Goal: Communication & Community: Ask a question

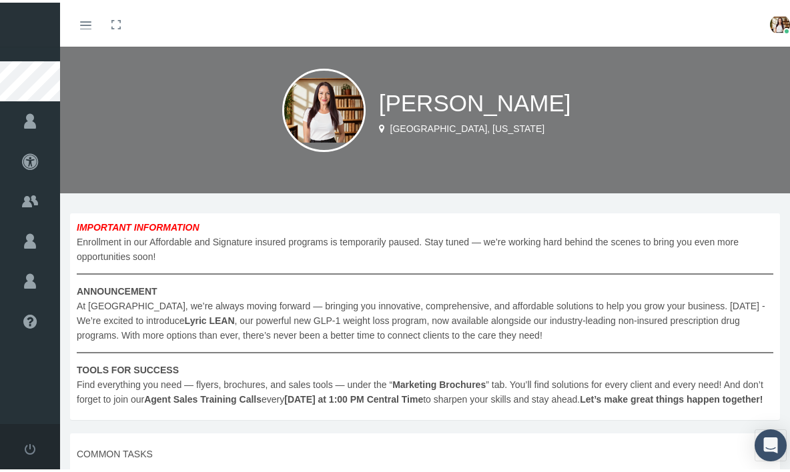
scroll to position [25, 0]
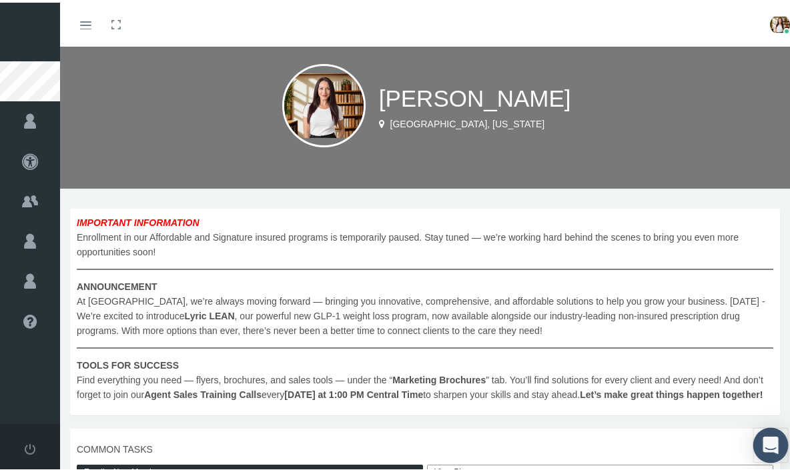
click at [766, 439] on icon "Open Intercom Messenger" at bounding box center [769, 442] width 15 height 17
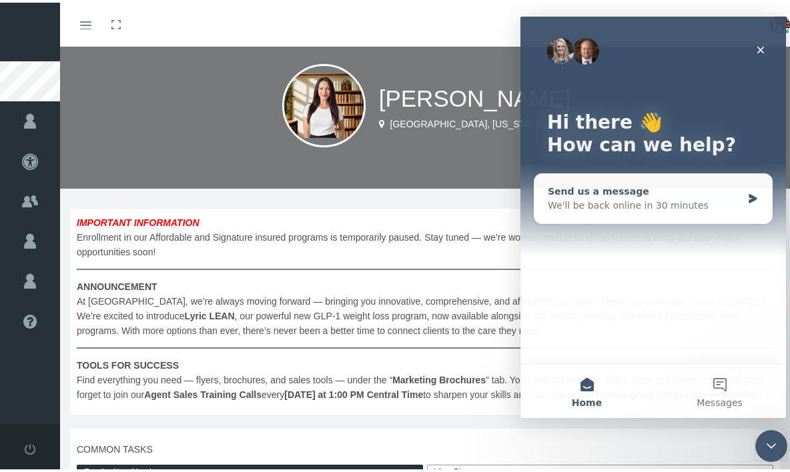
scroll to position [0, 0]
drag, startPoint x: 584, startPoint y: 364, endPoint x: 578, endPoint y: 357, distance: 8.5
click at [583, 362] on div "Hi there 👋 How can we help? Send us a message We'll be back online in 30 minute…" at bounding box center [653, 218] width 266 height 402
click at [600, 201] on div "We'll be back online in 30 minutes" at bounding box center [645, 206] width 194 height 14
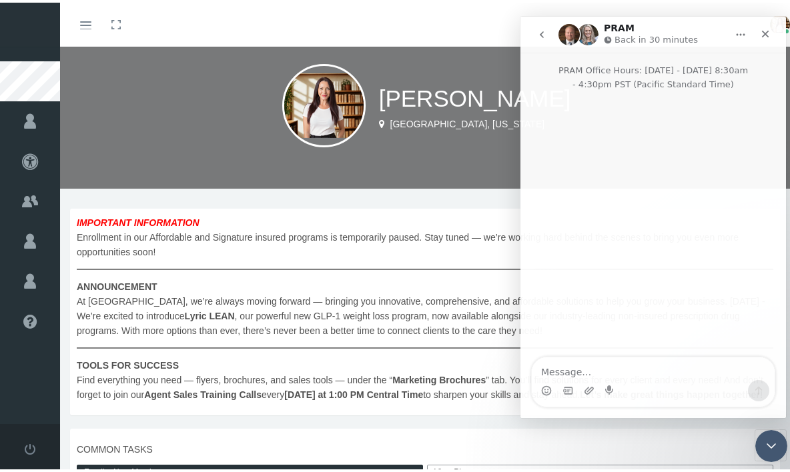
click at [442, 180] on div "Stevie Hopkins Orlando, Florida" at bounding box center [430, 102] width 740 height 167
click at [767, 33] on icon "Close" at bounding box center [765, 34] width 11 height 11
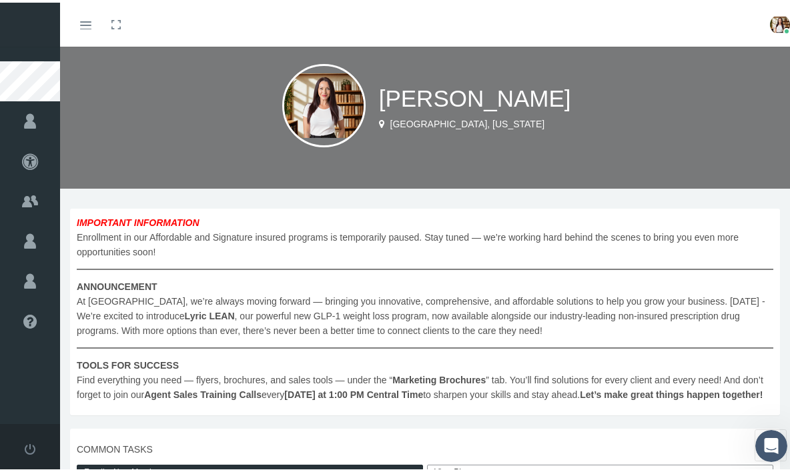
click at [770, 15] on img at bounding box center [780, 22] width 20 height 20
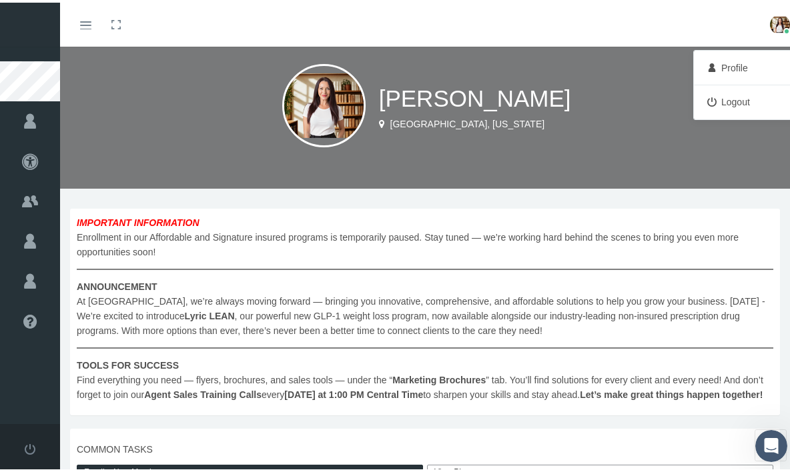
click at [728, 59] on link "Profile" at bounding box center [746, 65] width 99 height 25
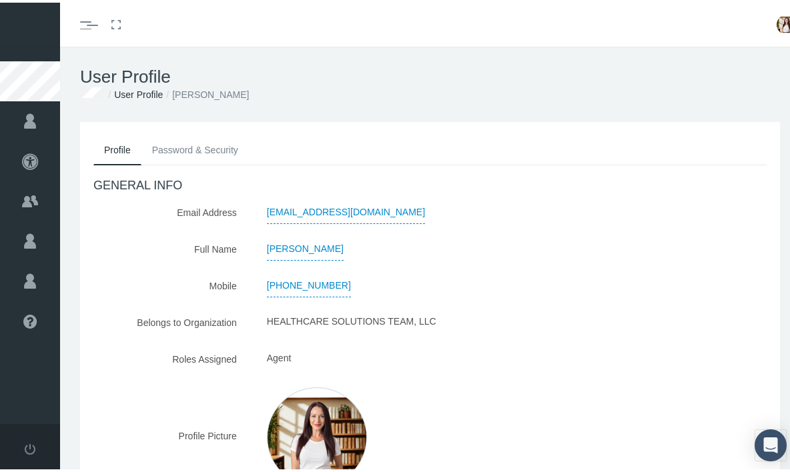
click at [179, 150] on link "Password & Security" at bounding box center [194, 147] width 107 height 29
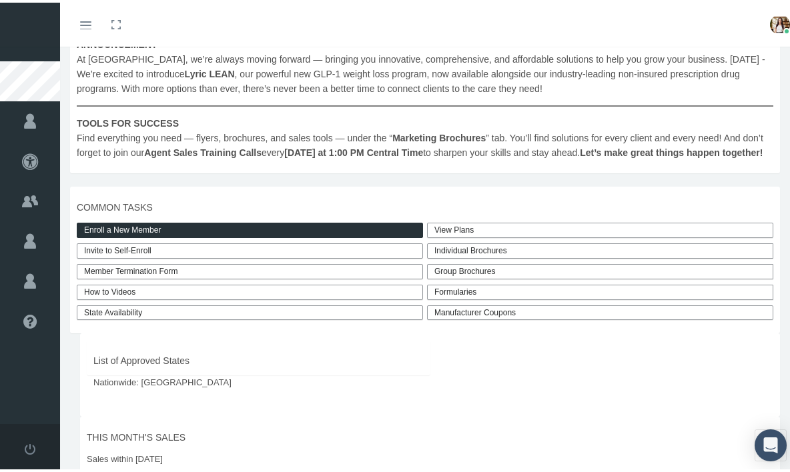
scroll to position [279, 0]
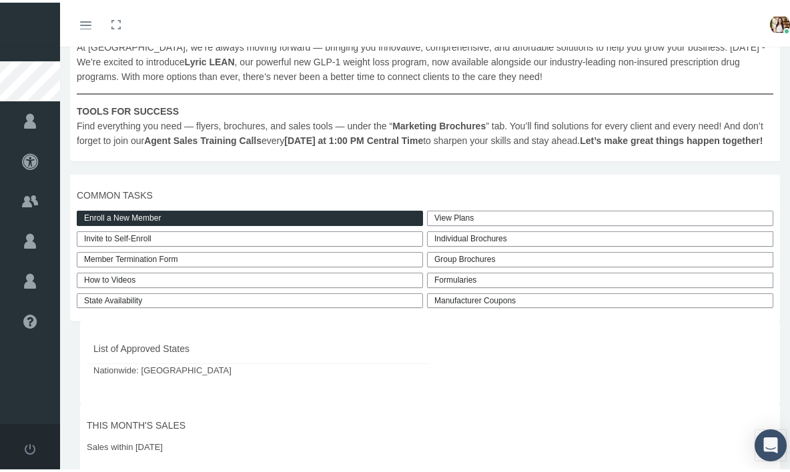
click at [141, 306] on link "State Availability" at bounding box center [250, 298] width 346 height 15
click at [233, 286] on link "How to Videos" at bounding box center [250, 277] width 346 height 15
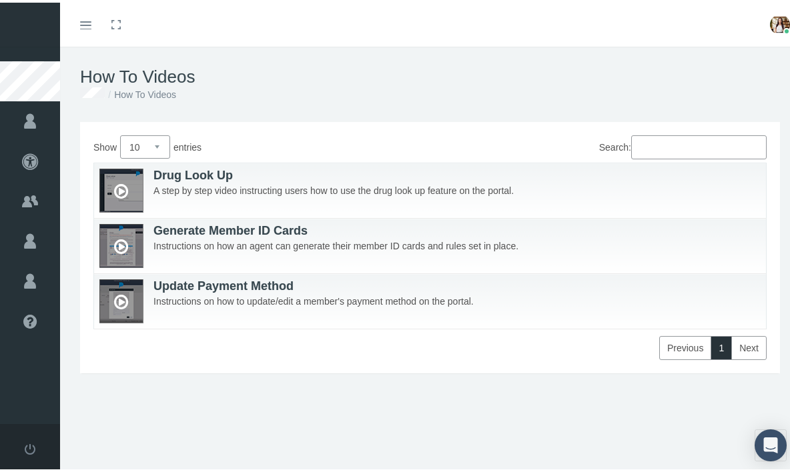
click at [491, 96] on ol "How To Videos" at bounding box center [430, 92] width 700 height 15
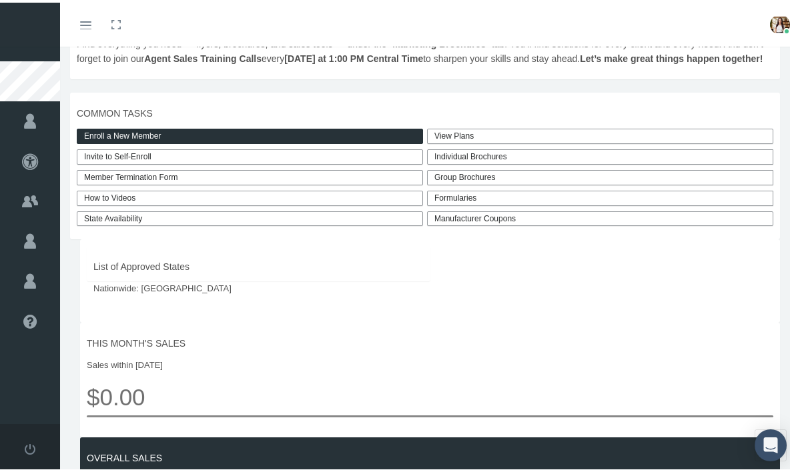
scroll to position [360, 0]
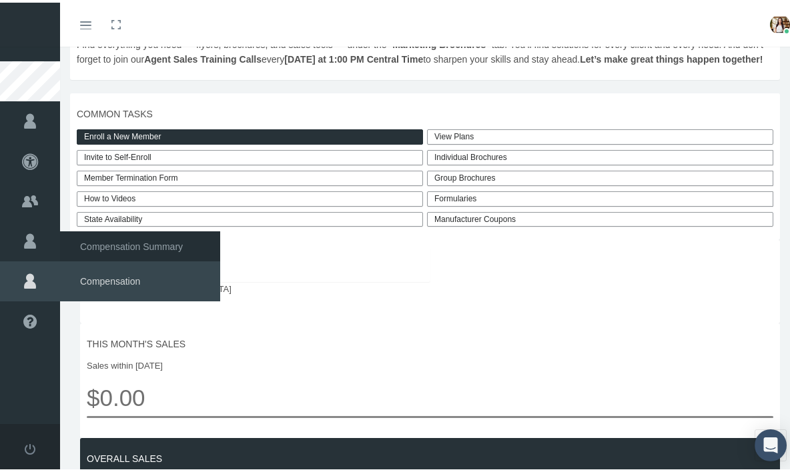
click at [67, 279] on span "Compensation" at bounding box center [140, 279] width 160 height 40
click at [107, 243] on span "Compensation Summary" at bounding box center [131, 244] width 103 height 23
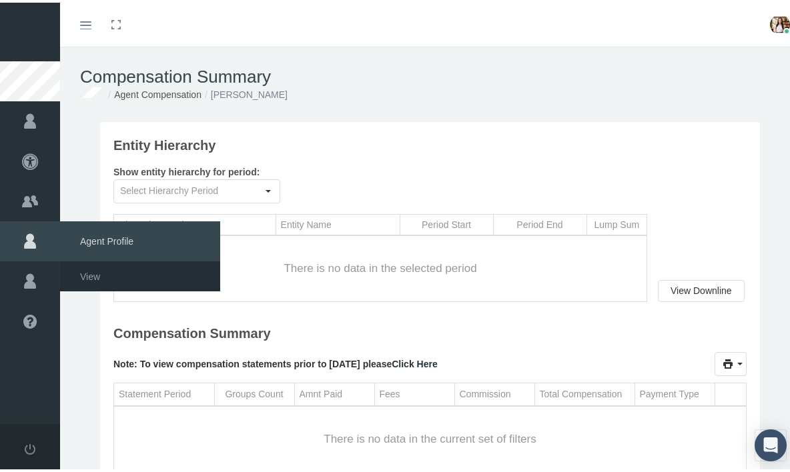
click at [112, 241] on span "Agent Profile" at bounding box center [140, 239] width 160 height 40
click at [100, 276] on link "View" at bounding box center [140, 273] width 160 height 23
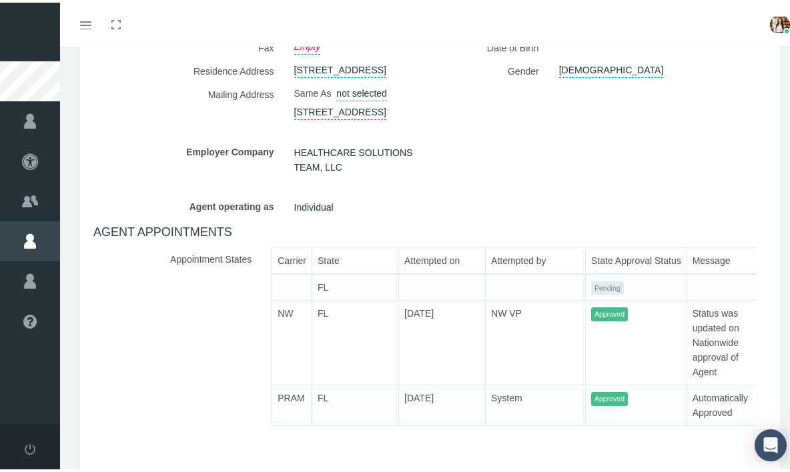
scroll to position [418, 0]
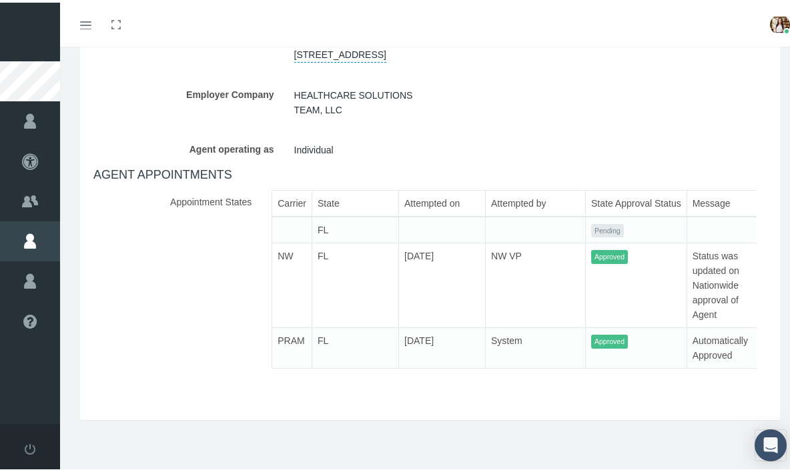
click at [636, 223] on td "Pending" at bounding box center [636, 227] width 101 height 27
click at [207, 166] on h4 "AGENT APPOINTMENTS" at bounding box center [429, 172] width 673 height 15
drag, startPoint x: 584, startPoint y: 288, endPoint x: 434, endPoint y: 278, distance: 150.4
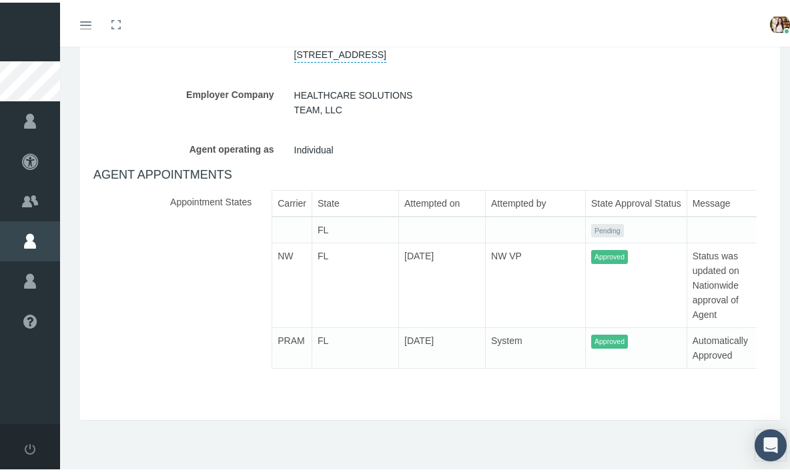
click at [432, 278] on tr "NW FL 02/16/2021 NW VP Approved Status was updated on Nationwide approval of Ag…" at bounding box center [514, 283] width 484 height 85
click at [546, 326] on td "System" at bounding box center [536, 346] width 100 height 41
click at [592, 339] on td "Approved" at bounding box center [636, 346] width 101 height 41
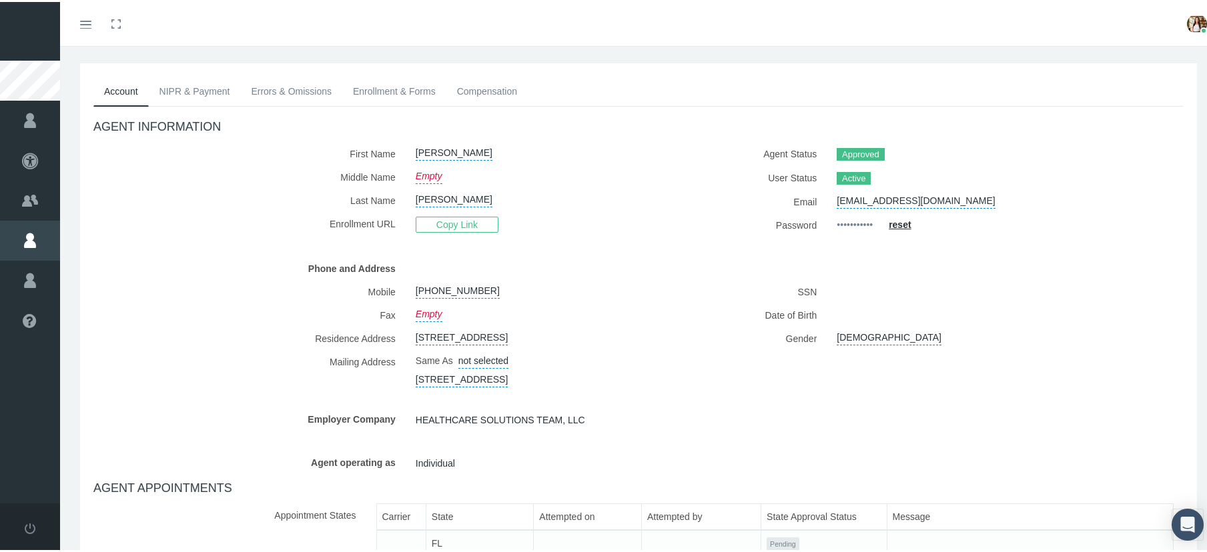
scroll to position [38, 0]
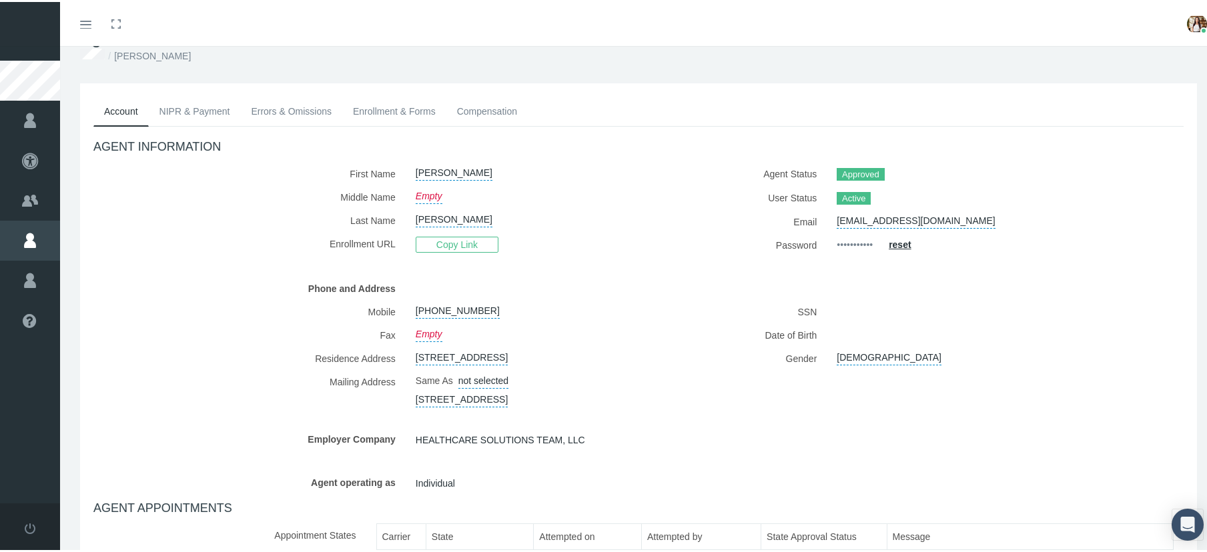
click at [187, 101] on link "NIPR & Payment" at bounding box center [195, 109] width 92 height 29
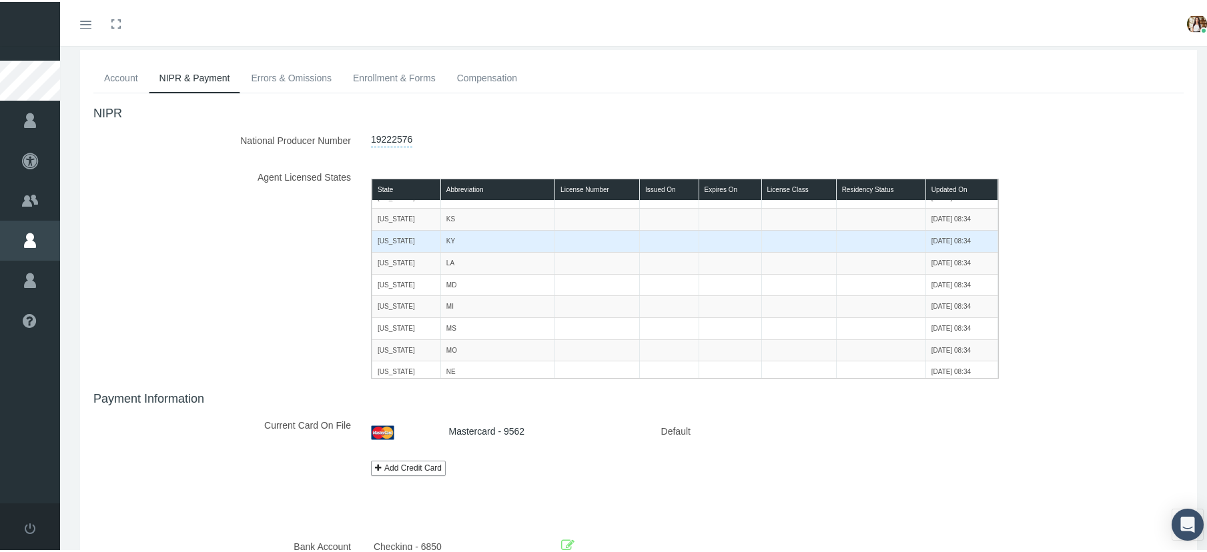
scroll to position [51, 0]
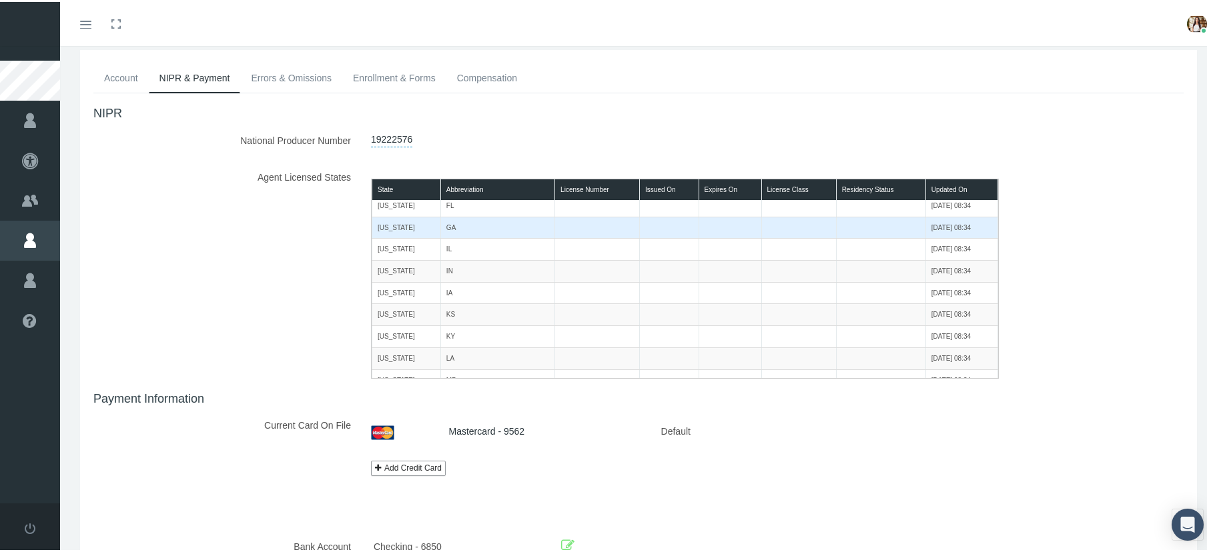
click at [492, 224] on td "GA" at bounding box center [497, 226] width 114 height 22
click at [789, 225] on td at bounding box center [880, 226] width 89 height 22
click at [789, 223] on td "02/11/2021 08:34" at bounding box center [961, 226] width 72 height 22
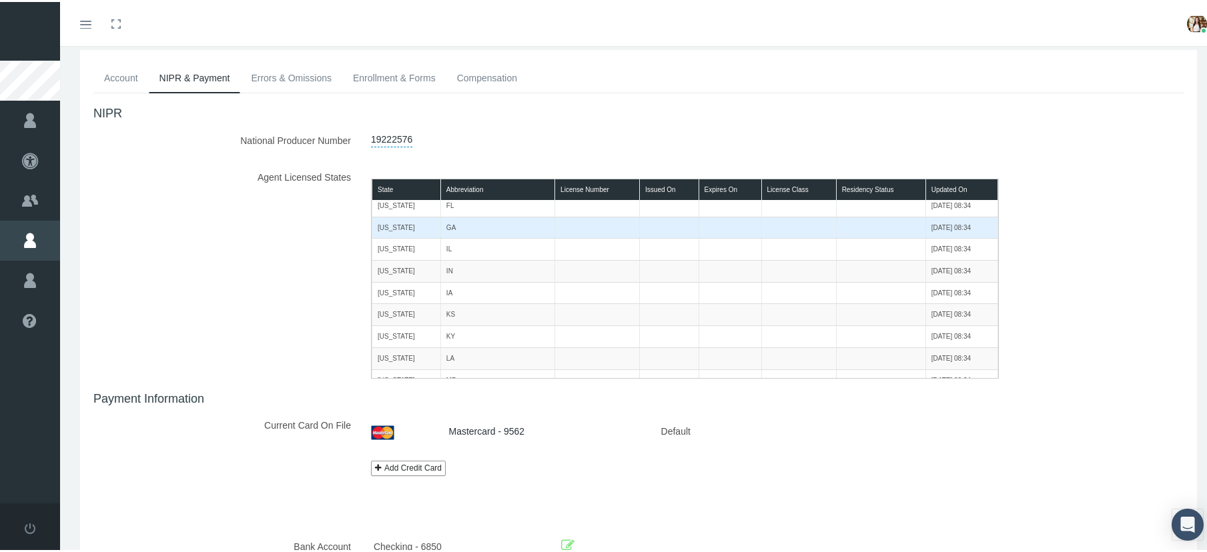
click at [789, 223] on td "02/11/2021 08:34" at bounding box center [961, 226] width 72 height 22
click at [789, 222] on td "02/11/2021 08:34" at bounding box center [961, 226] width 72 height 22
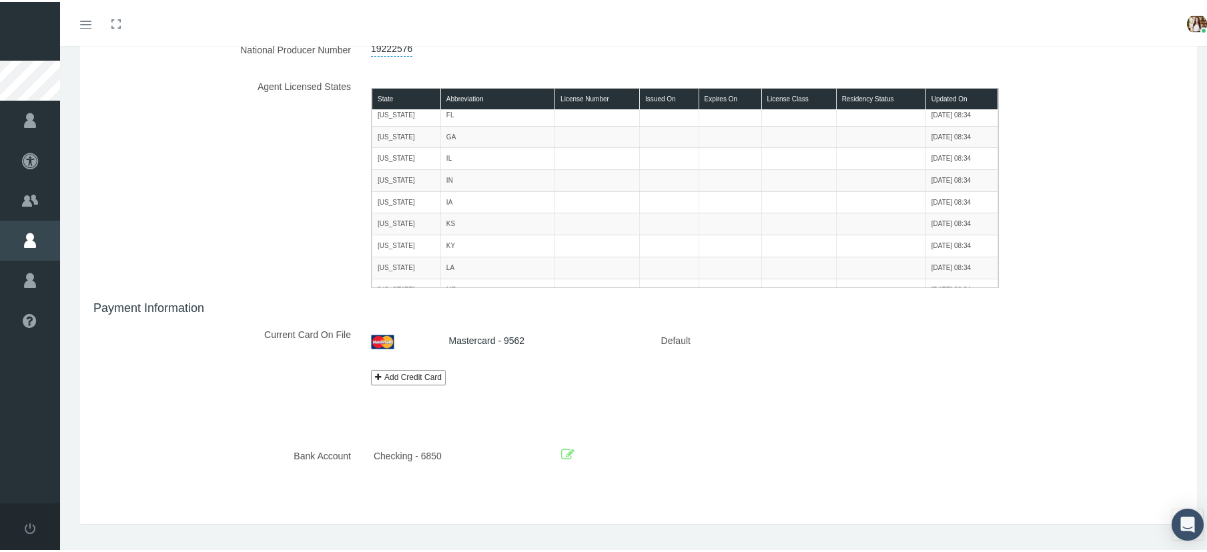
scroll to position [164, 0]
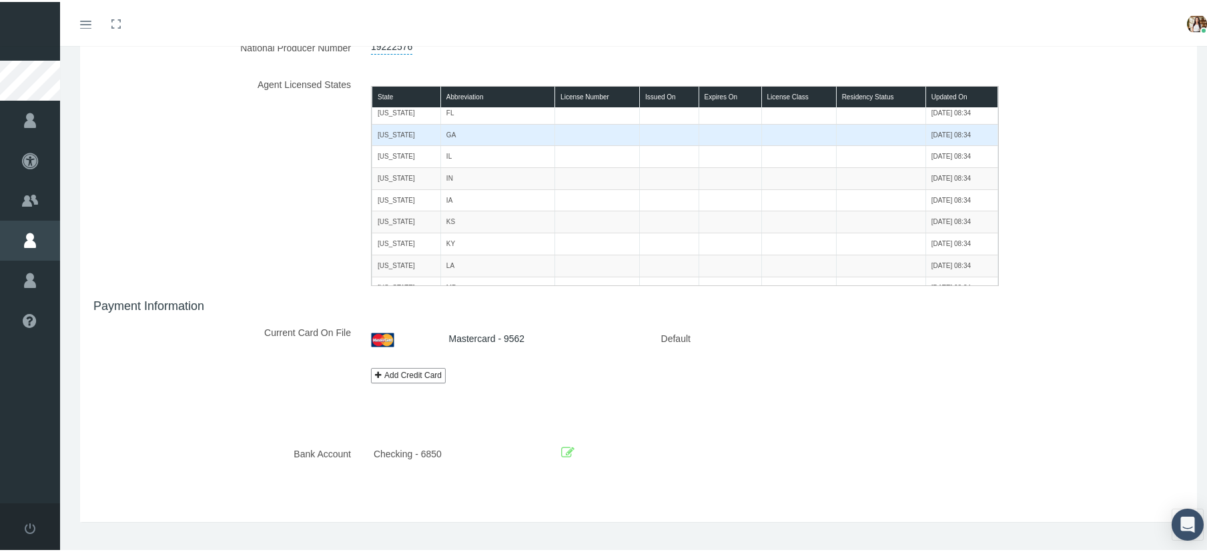
click at [408, 132] on td "Georgia" at bounding box center [406, 133] width 69 height 22
click at [383, 131] on td "Georgia" at bounding box center [406, 133] width 69 height 22
drag, startPoint x: 426, startPoint y: 131, endPoint x: 873, endPoint y: 135, distance: 446.3
click at [789, 132] on tr "Georgia GA 02/11/2021 08:34" at bounding box center [685, 133] width 626 height 22
drag, startPoint x: 899, startPoint y: 136, endPoint x: 853, endPoint y: 132, distance: 46.9
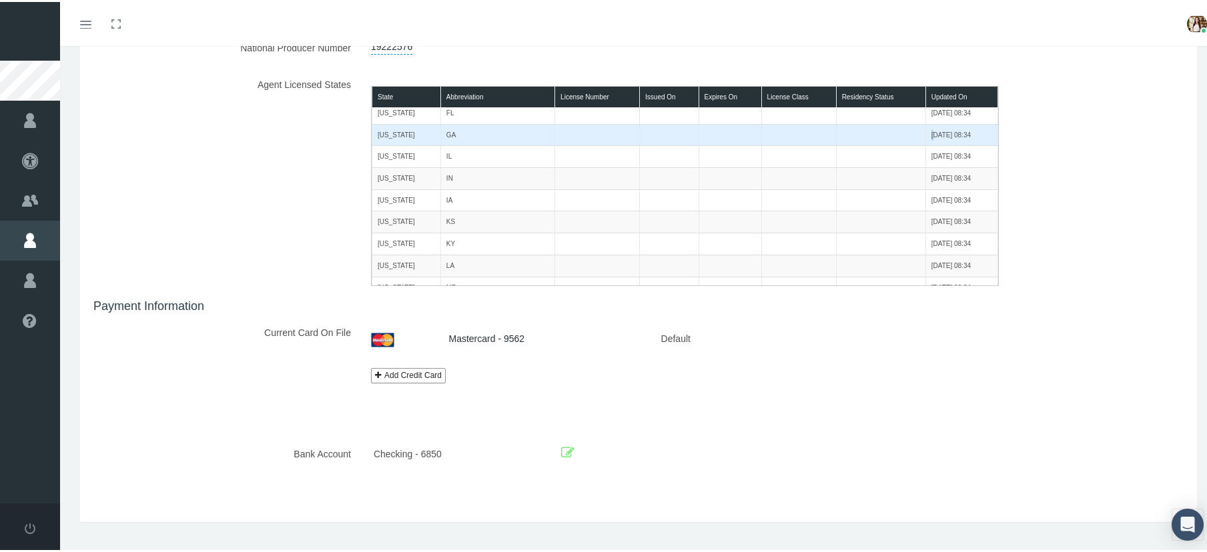
click at [789, 133] on tr "Georgia GA 02/11/2021 08:34" at bounding box center [685, 133] width 626 height 22
click at [789, 131] on td "02/11/2021 08:34" at bounding box center [961, 133] width 72 height 22
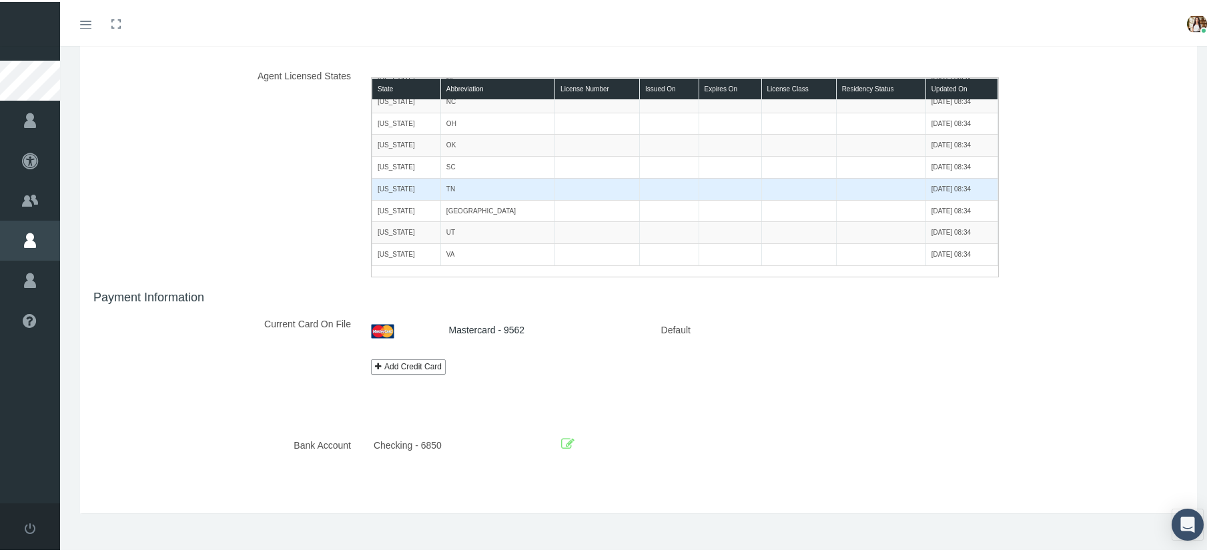
scroll to position [187, 0]
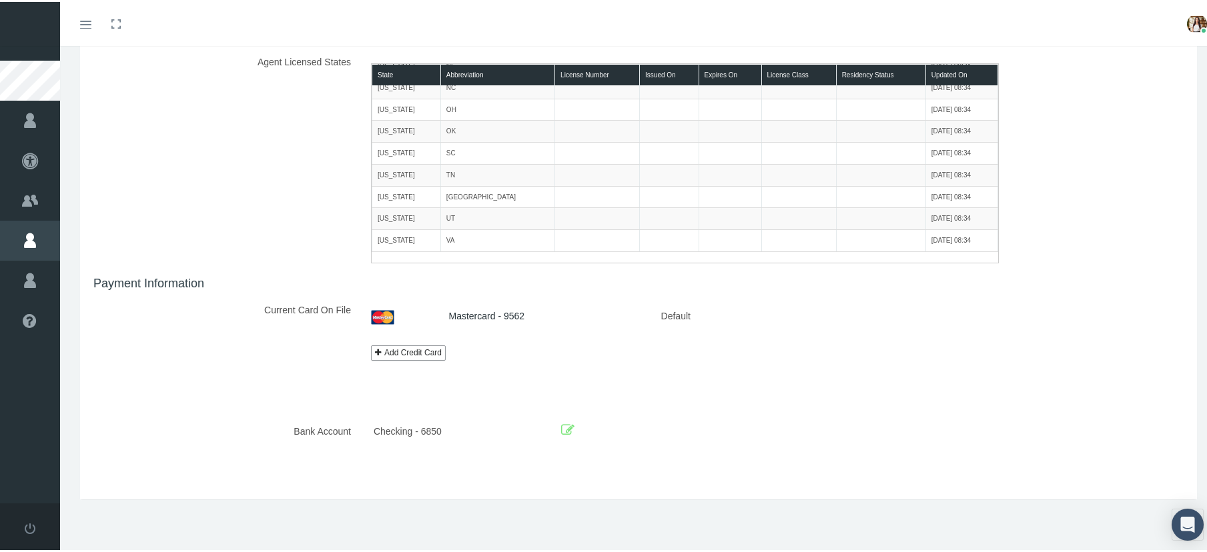
click at [789, 314] on div "Make Default" at bounding box center [879, 314] width 339 height 23
click at [414, 316] on div at bounding box center [405, 314] width 68 height 23
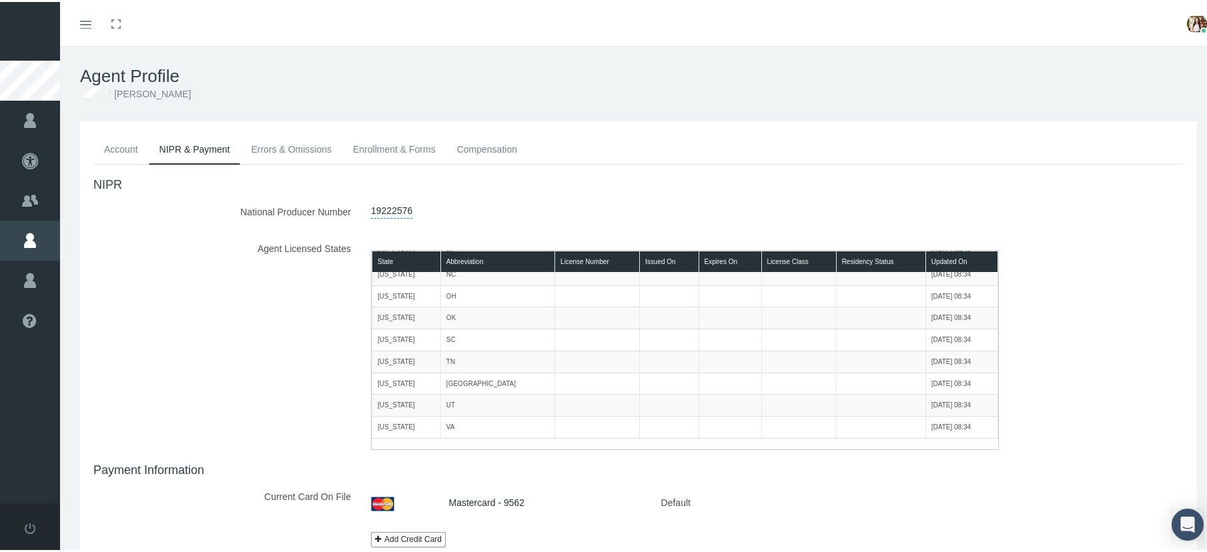
click at [608, 125] on div "Account NIPR & Payment Errors & Omissions Enrollment & Forms Compensation AGENT…" at bounding box center [638, 401] width 1117 height 564
click at [412, 149] on link "Enrollment & Forms" at bounding box center [394, 147] width 104 height 29
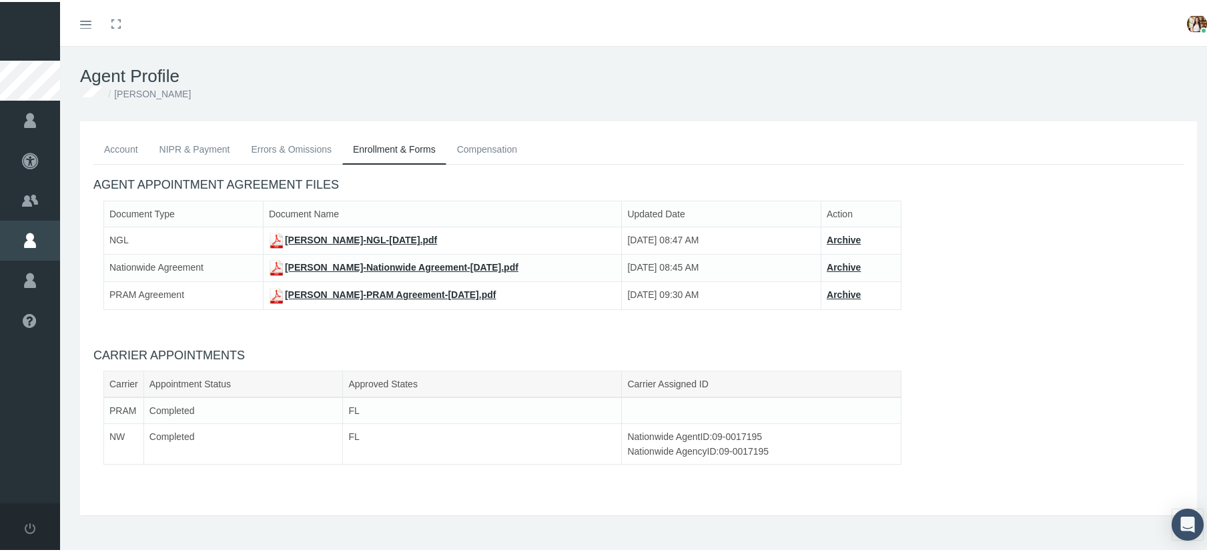
click at [473, 147] on link "Compensation" at bounding box center [486, 147] width 81 height 29
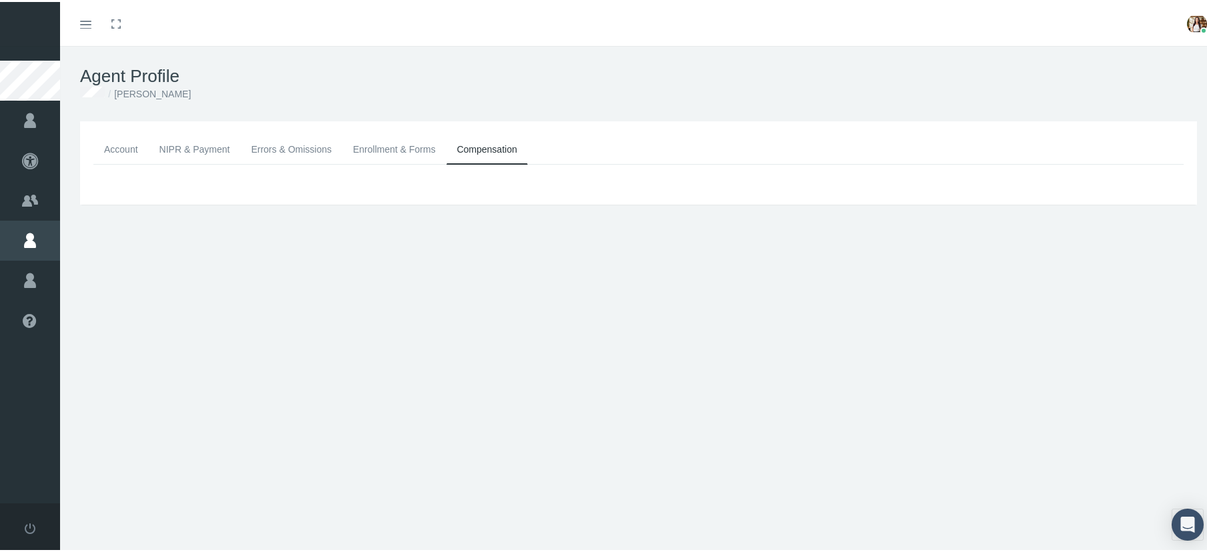
click at [789, 23] on img at bounding box center [1197, 22] width 20 height 20
click at [789, 65] on link "Profile" at bounding box center [1163, 65] width 99 height 25
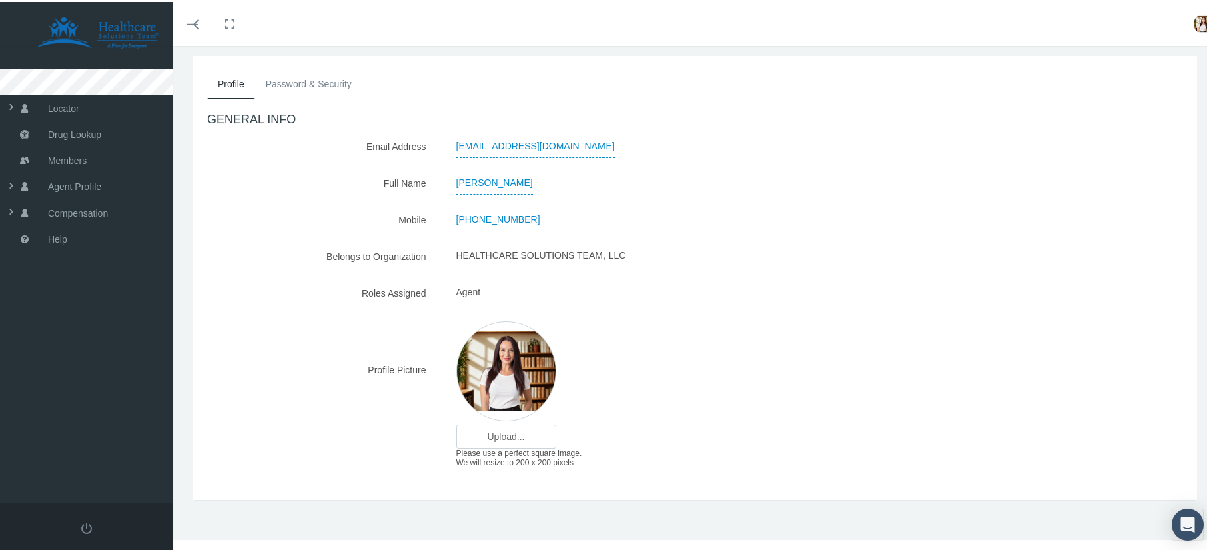
scroll to position [66, 0]
click at [1179, 526] on icon "Open Intercom Messenger" at bounding box center [1187, 522] width 17 height 17
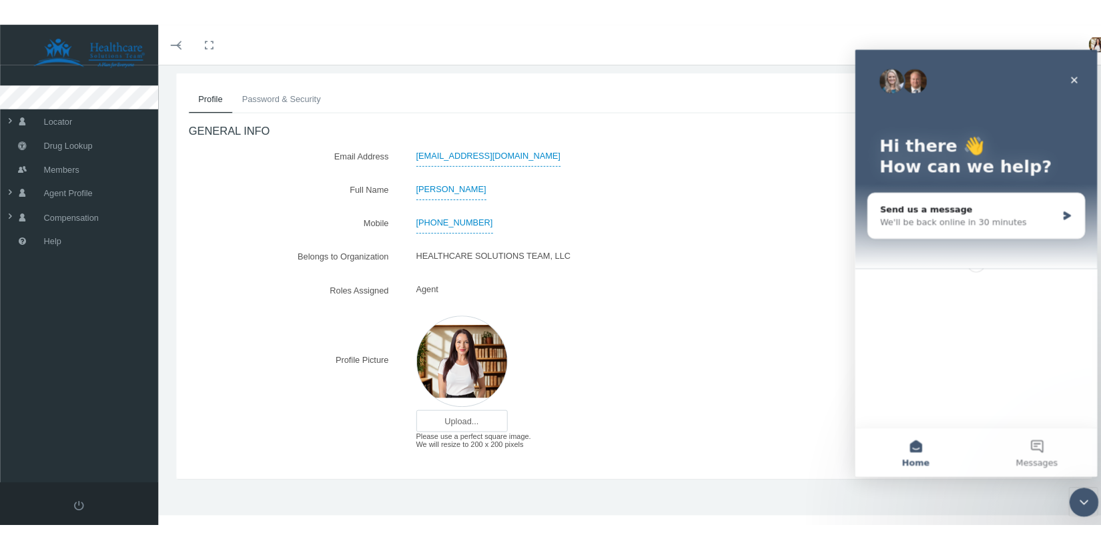
scroll to position [0, 0]
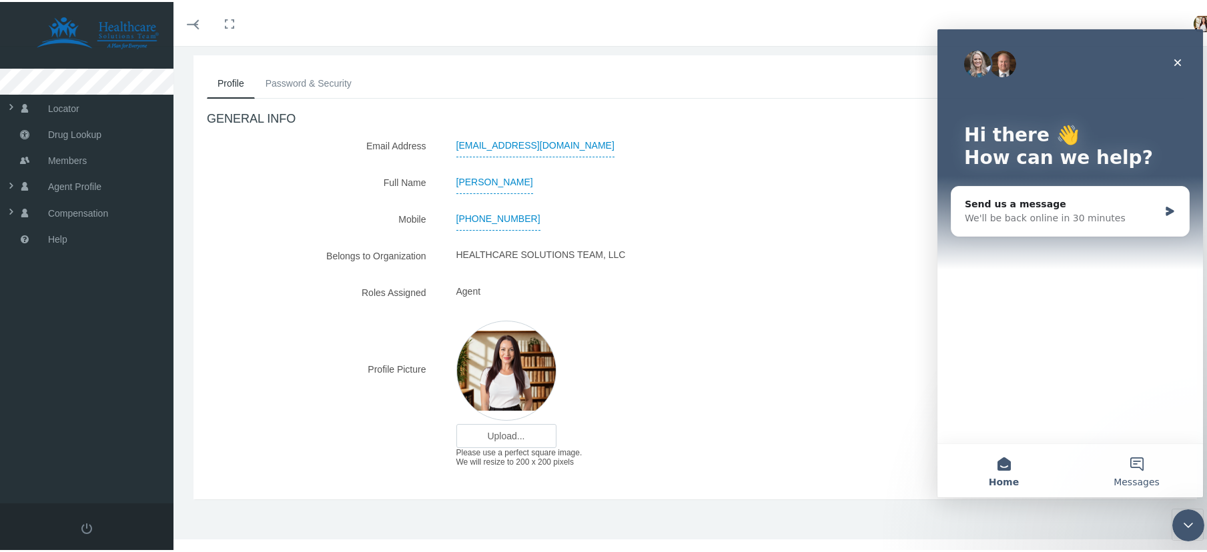
click at [1137, 470] on button "Messages" at bounding box center [1136, 470] width 133 height 53
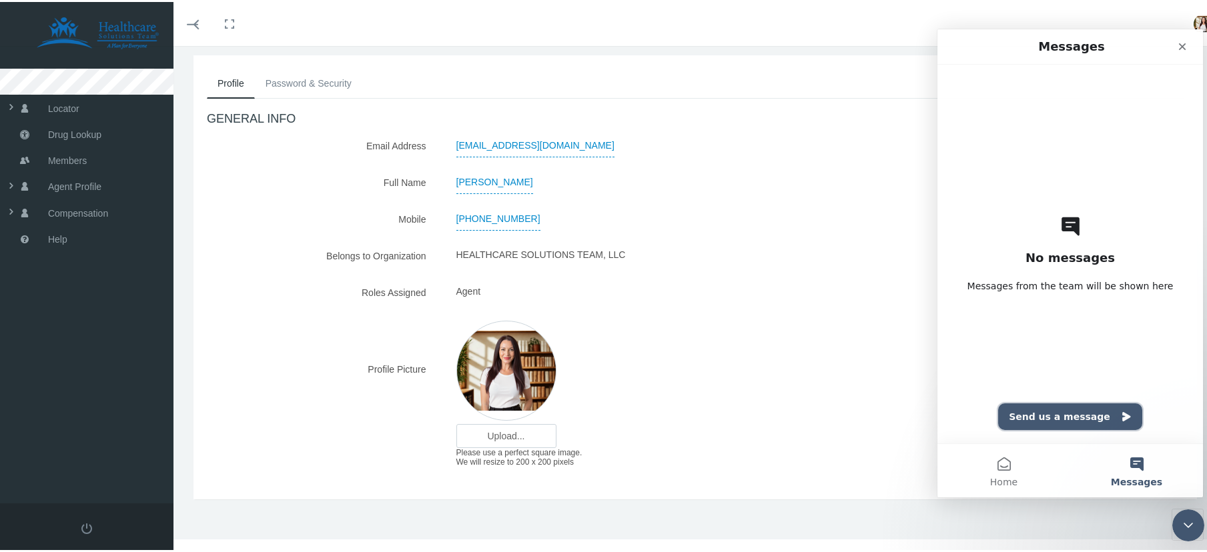
click at [1060, 416] on button "Send us a message" at bounding box center [1070, 417] width 144 height 27
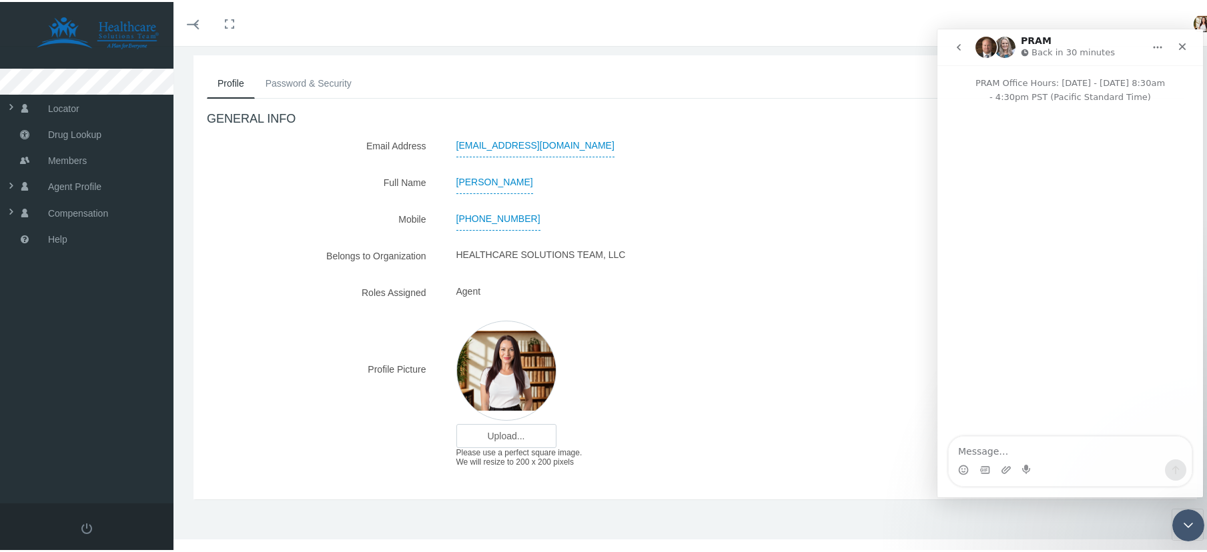
click at [1064, 445] on textarea "Message…" at bounding box center [1070, 448] width 243 height 23
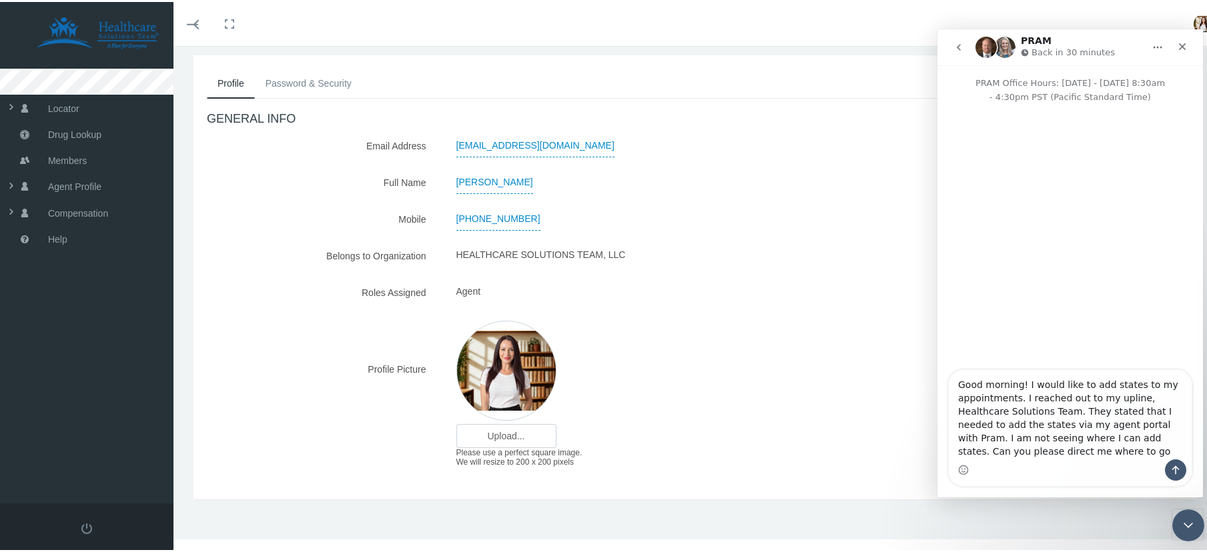
type textarea "Good morning! I would like to add states to my appointments. I reached out to m…"
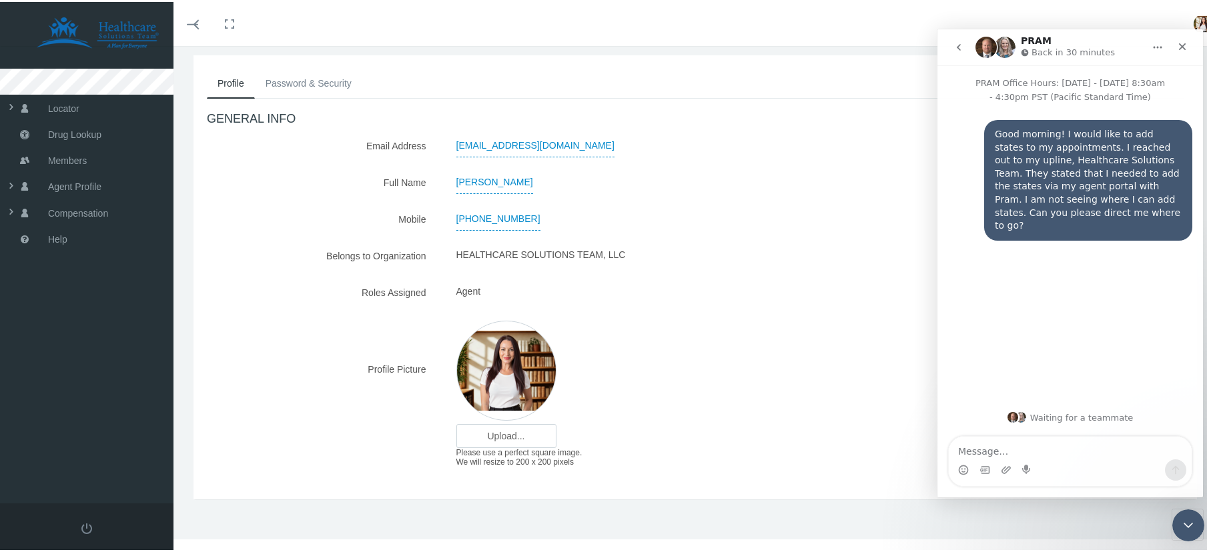
click at [768, 261] on div "HEALTHCARE SOLUTIONS TEAM, LLC" at bounding box center [737, 253] width 582 height 23
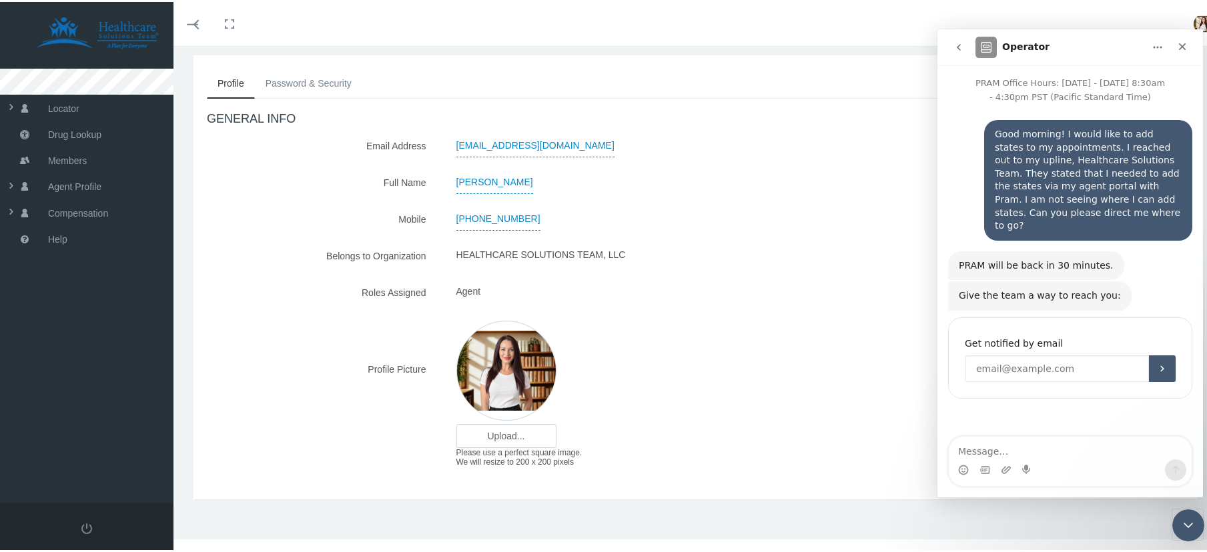
click at [1107, 356] on input "Enter your email" at bounding box center [1057, 369] width 184 height 27
type input "[EMAIL_ADDRESS][DOMAIN_NAME]"
click at [1159, 364] on icon "Submit" at bounding box center [1162, 369] width 11 height 11
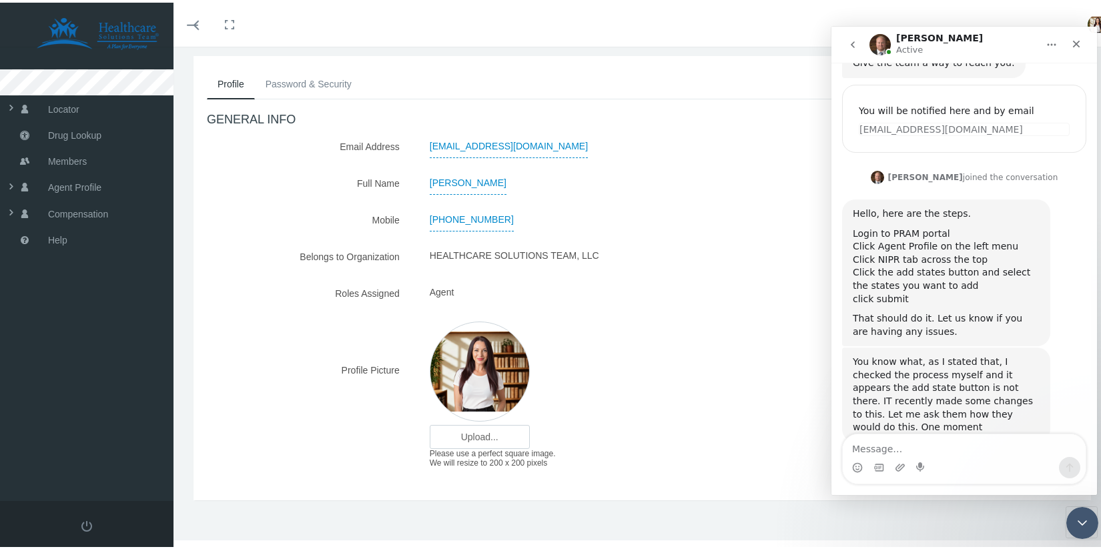
scroll to position [240, 0]
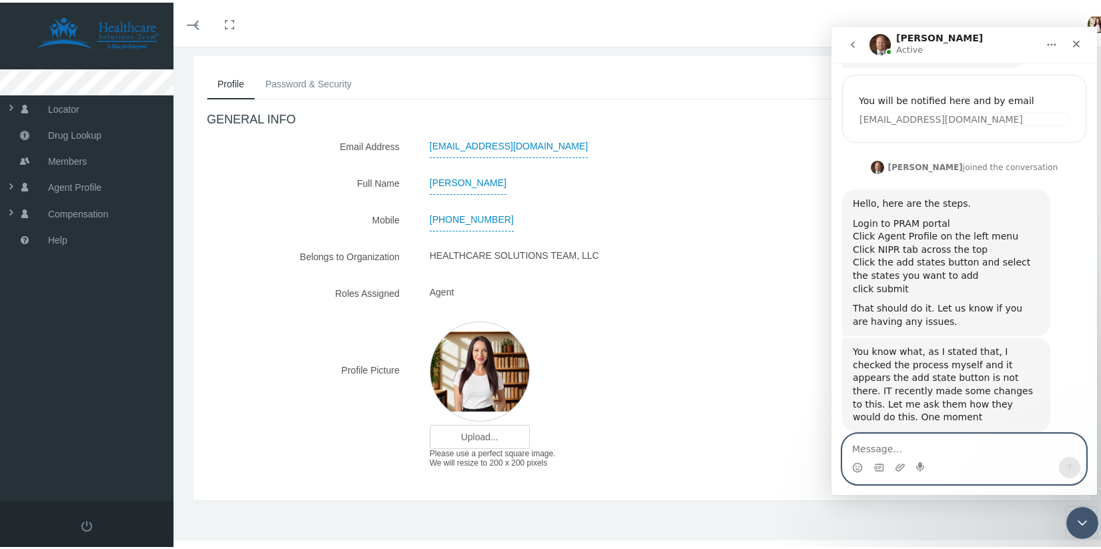
click at [963, 452] on textarea "Message…" at bounding box center [964, 445] width 243 height 23
type textarea "Okay, perfect! Thank you!"
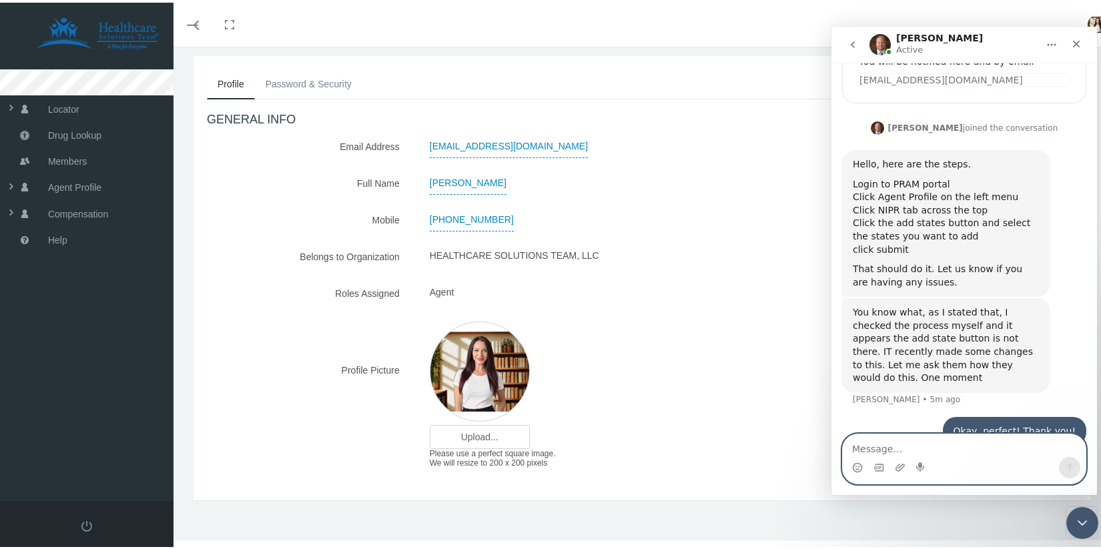
scroll to position [331, 0]
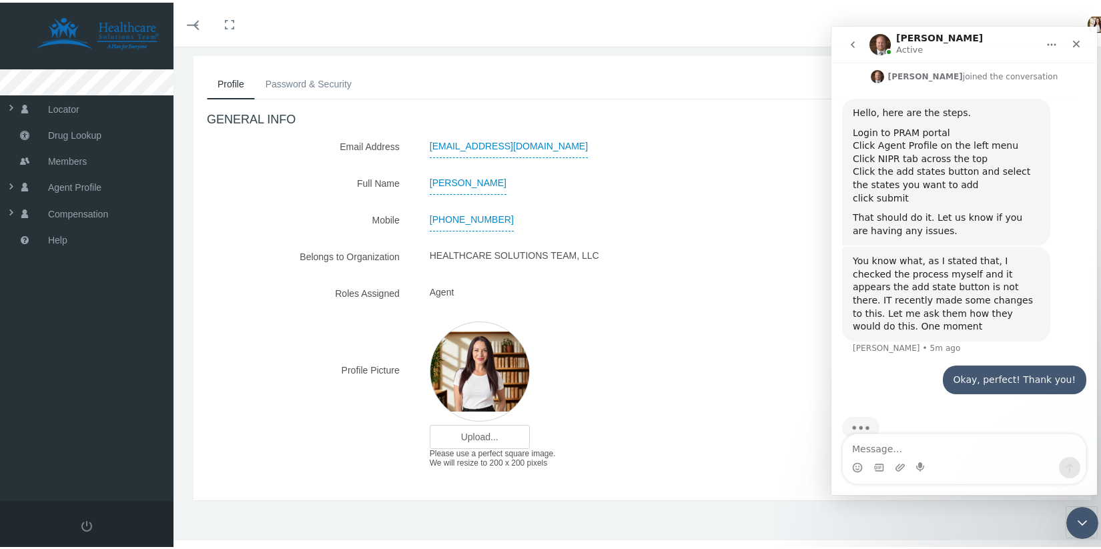
click at [749, 138] on div "[EMAIL_ADDRESS][DOMAIN_NAME]" at bounding box center [680, 143] width 520 height 23
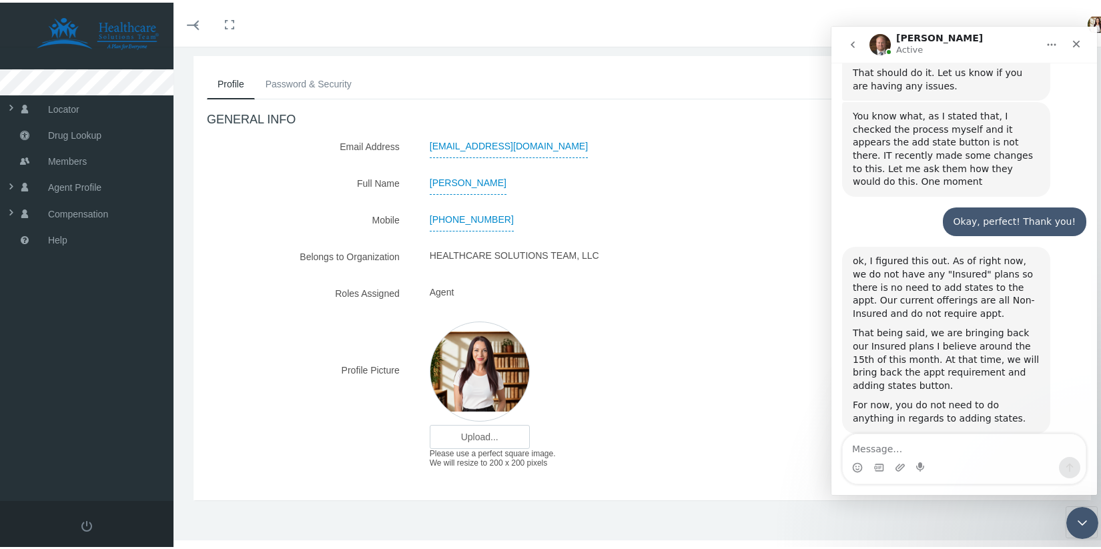
scroll to position [476, 0]
click at [974, 447] on div "Intercom messenger" at bounding box center [964, 458] width 243 height 49
click at [971, 444] on textarea "Message…" at bounding box center [964, 445] width 243 height 23
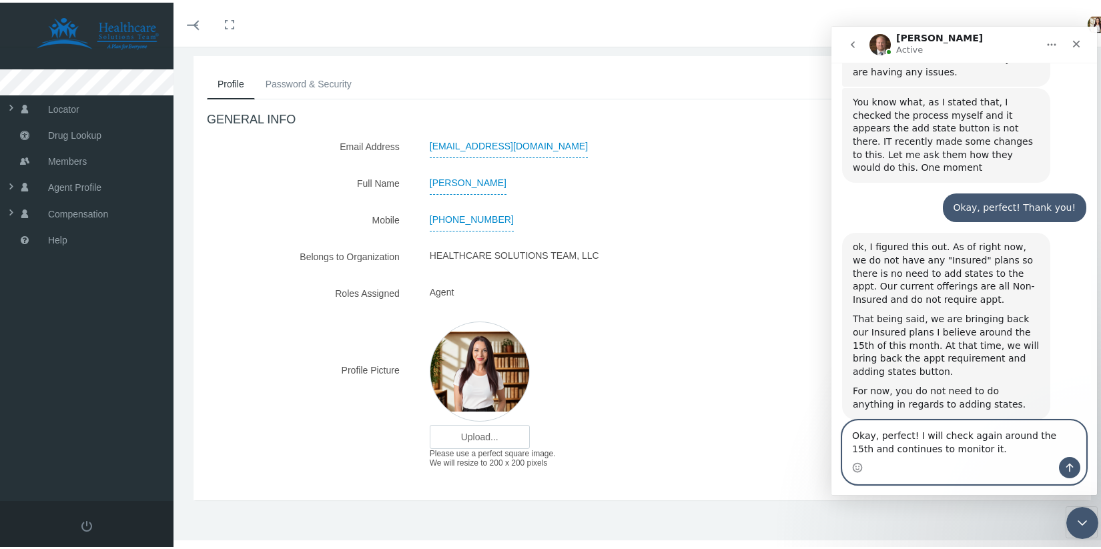
type textarea "Okay, perfect! I will check again around the 15th and continues to monitor it."
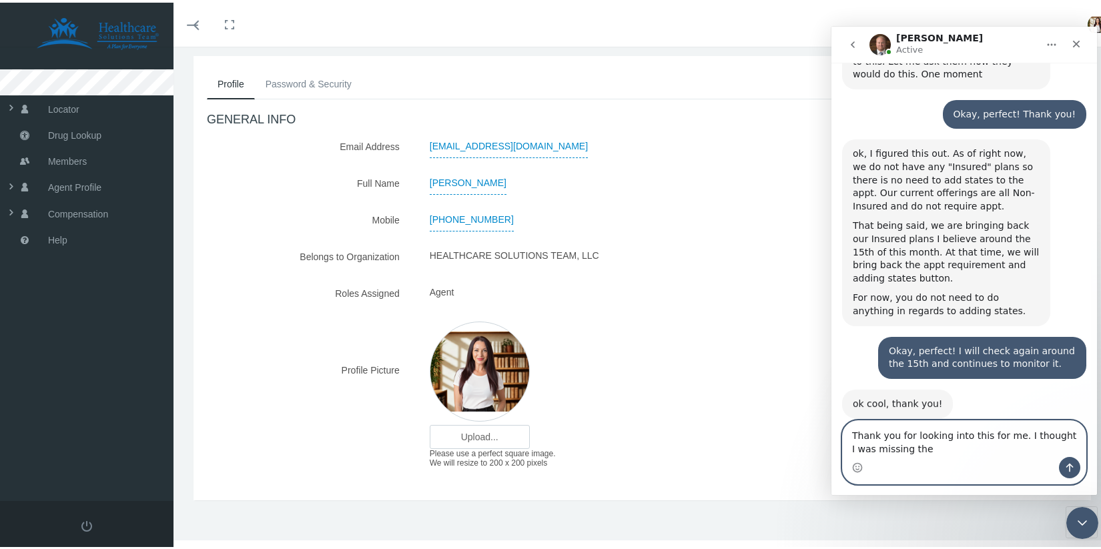
scroll to position [582, 0]
type textarea "Thank you for looking into this for me. I thought I was missing the add states …"
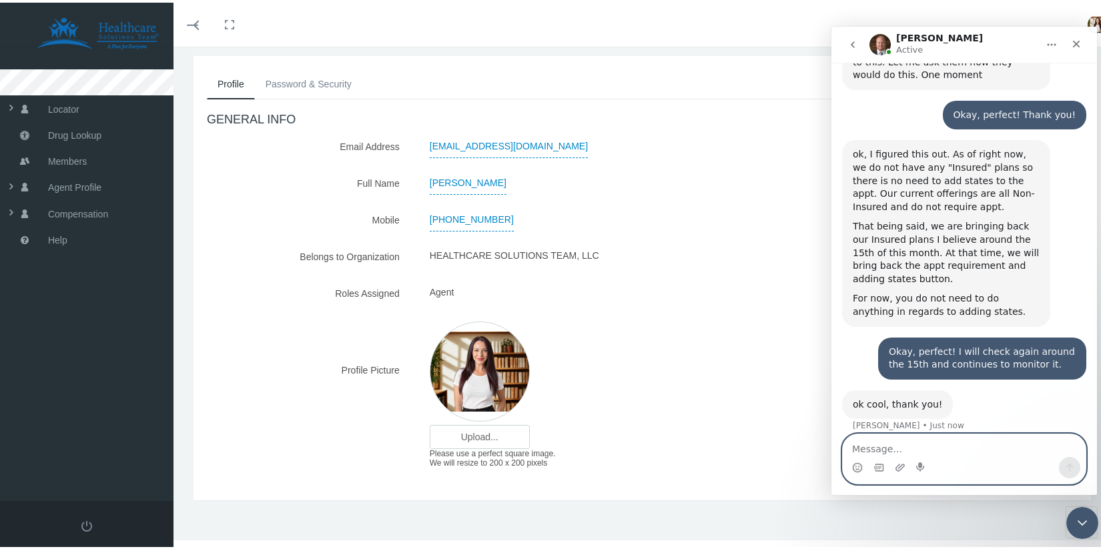
scroll to position [635, 0]
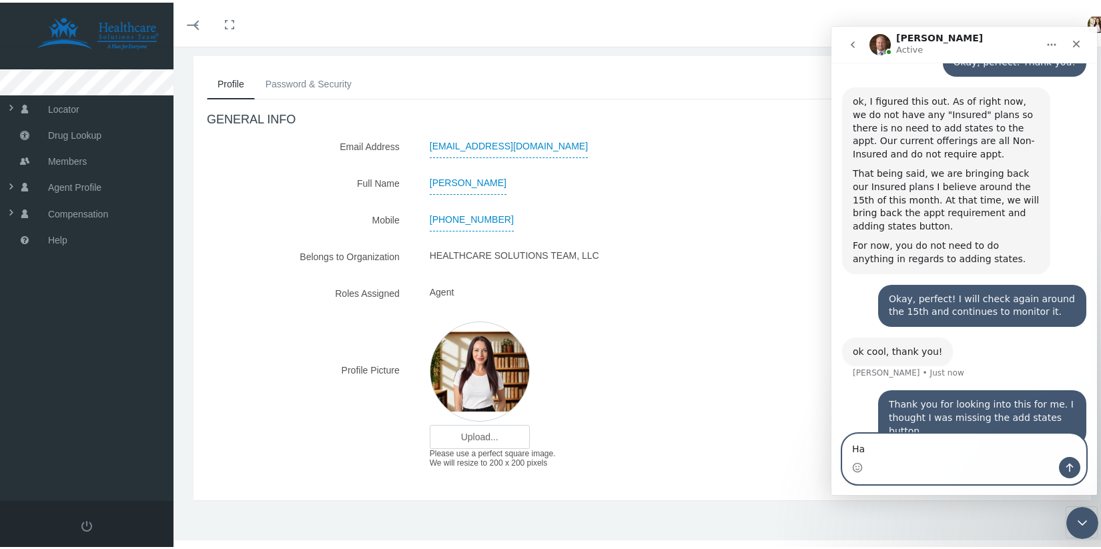
type textarea "H"
type textarea "G"
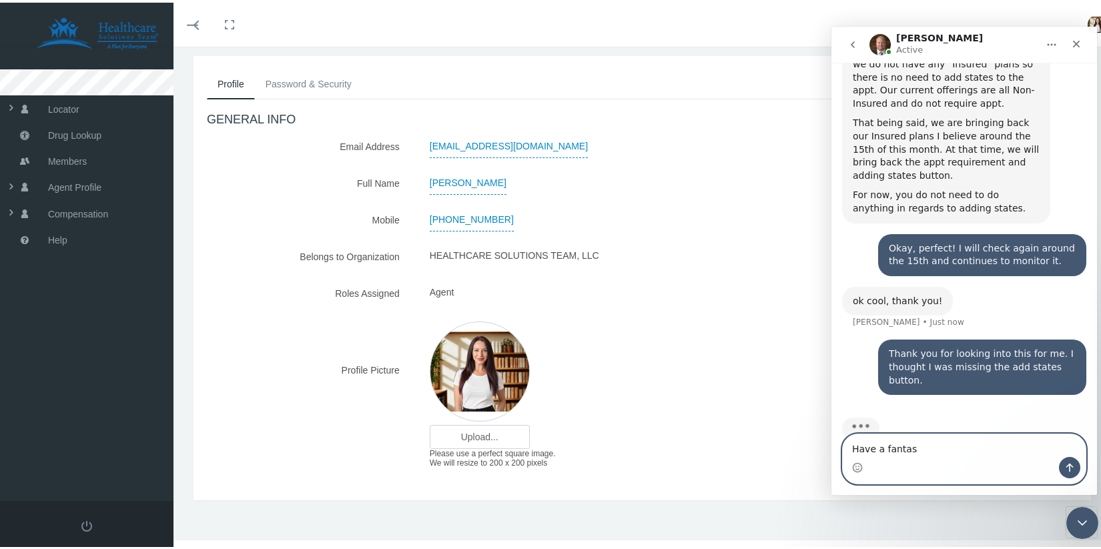
scroll to position [686, 0]
type textarea "Have a fantastic day!"
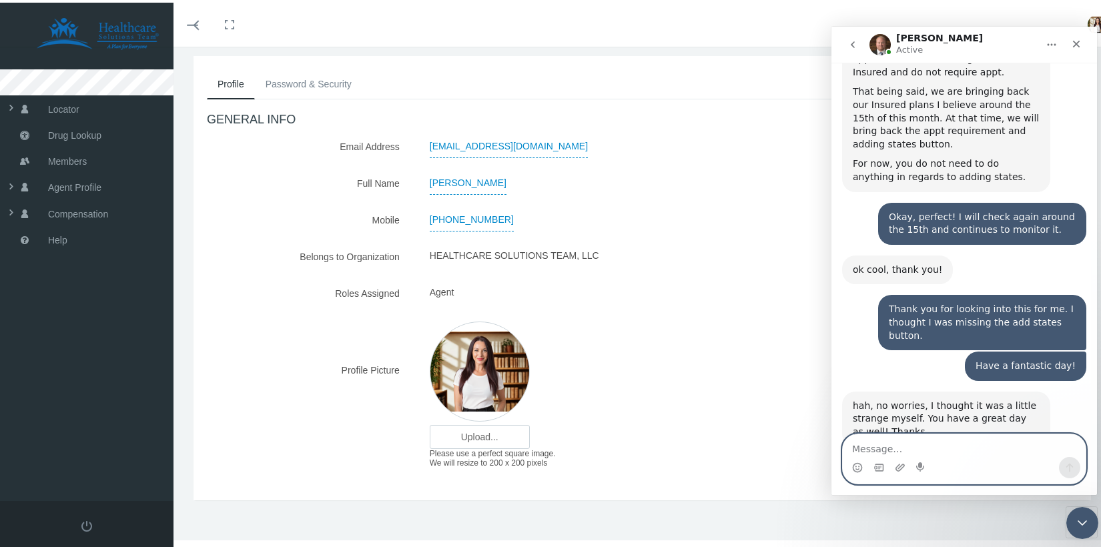
scroll to position [731, 0]
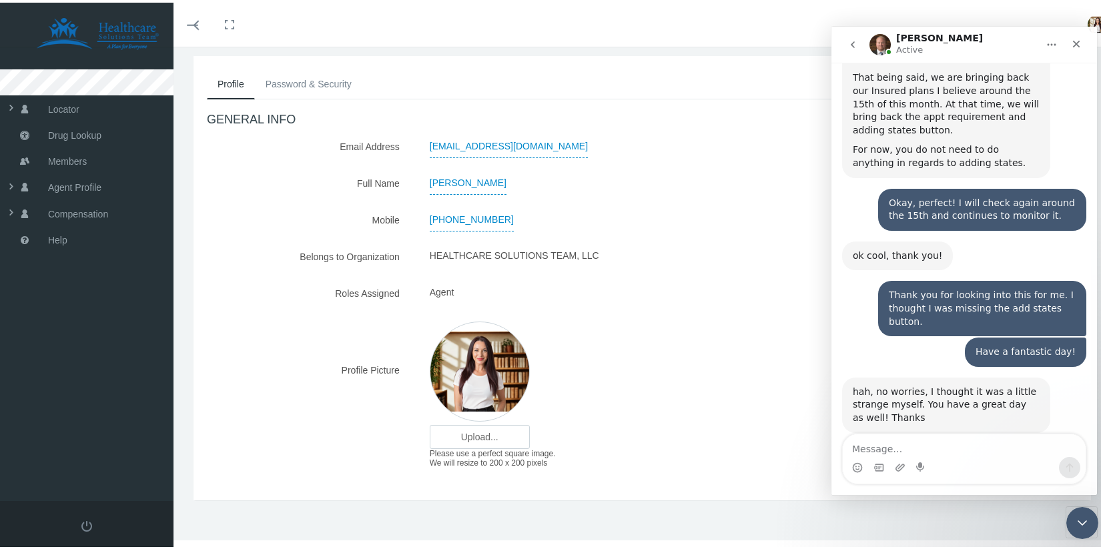
click at [690, 147] on div "[EMAIL_ADDRESS][DOMAIN_NAME]" at bounding box center [680, 143] width 520 height 23
click at [758, 55] on div "Profile Password & Security GENERAL INFO Email Address [EMAIL_ADDRESS][DOMAIN_N…" at bounding box center [641, 275] width 897 height 444
